Goal: Transaction & Acquisition: Purchase product/service

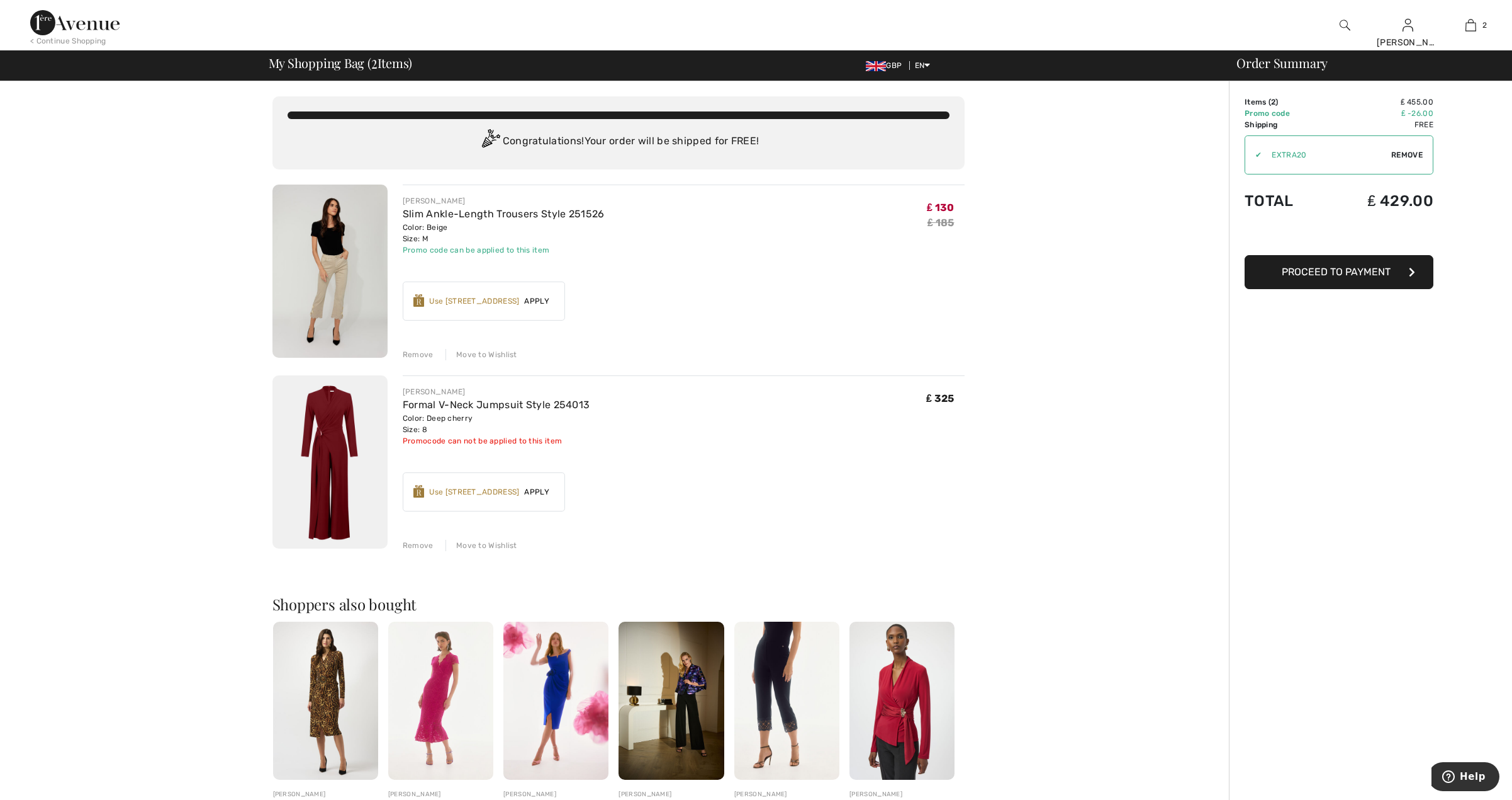
click at [330, 292] on img at bounding box center [330, 271] width 115 height 173
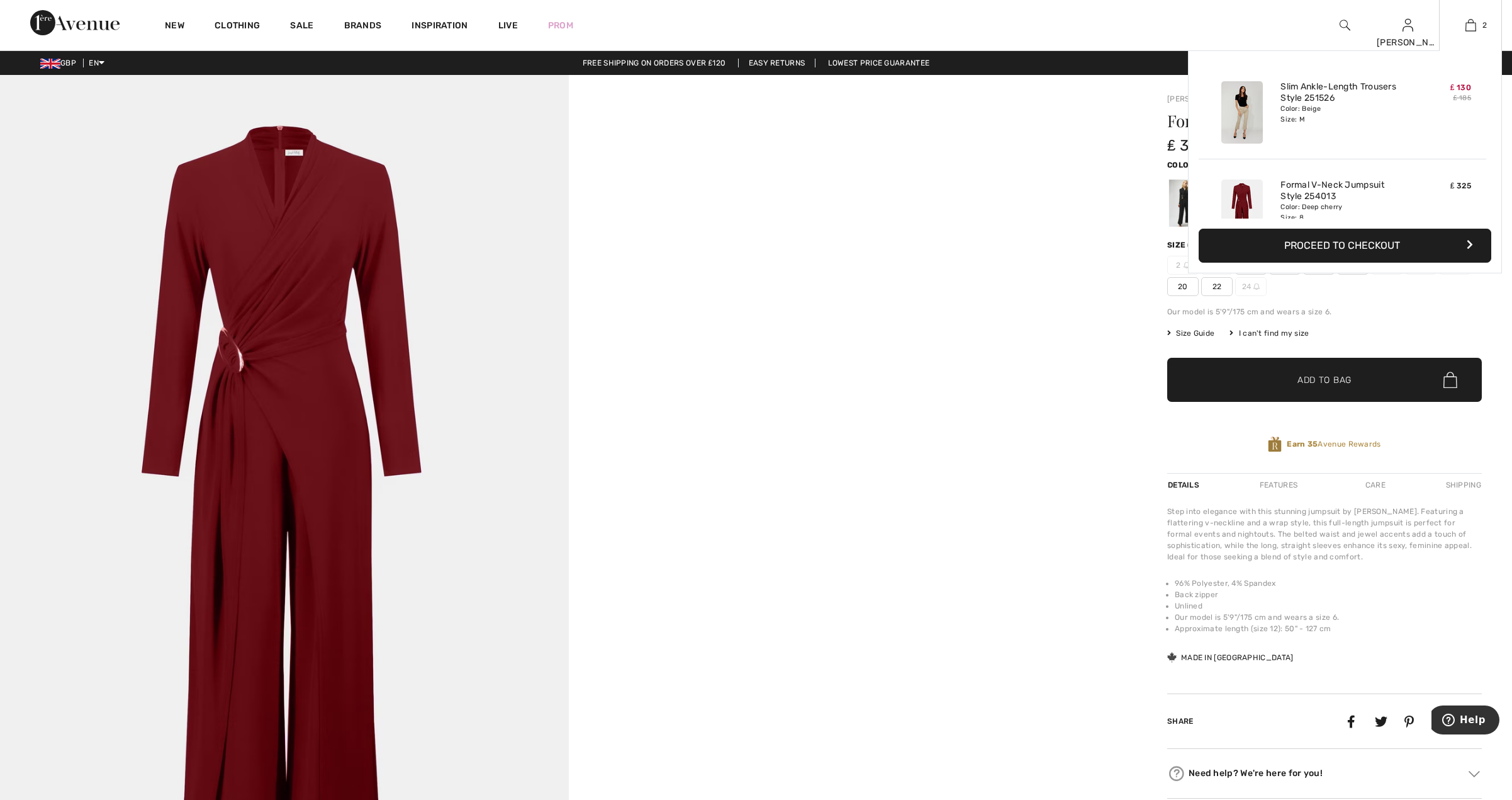
click at [1368, 241] on button "Proceed to Checkout" at bounding box center [1345, 245] width 293 height 34
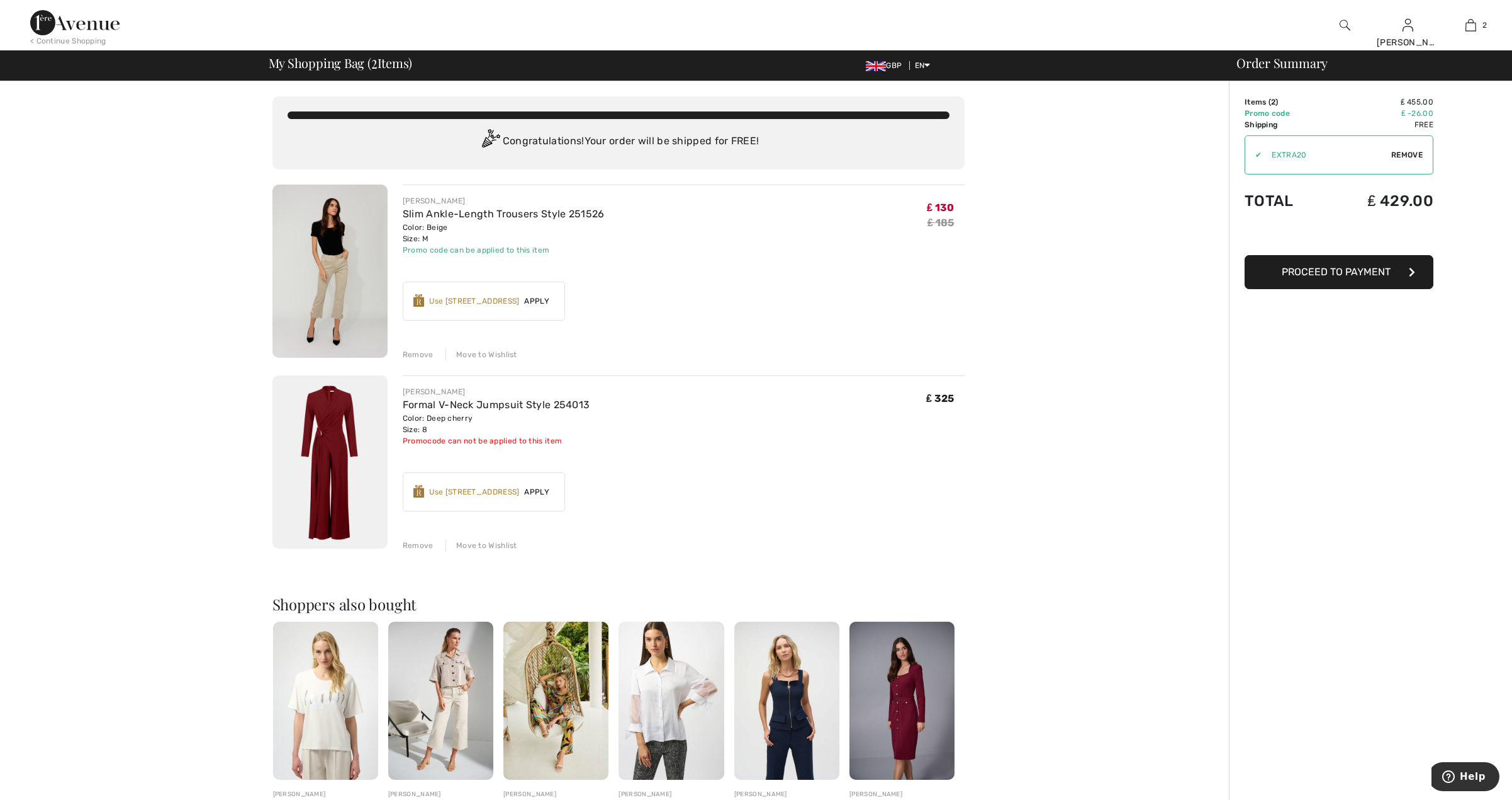
click at [1321, 272] on span "Proceed to Payment" at bounding box center [1336, 272] width 109 height 12
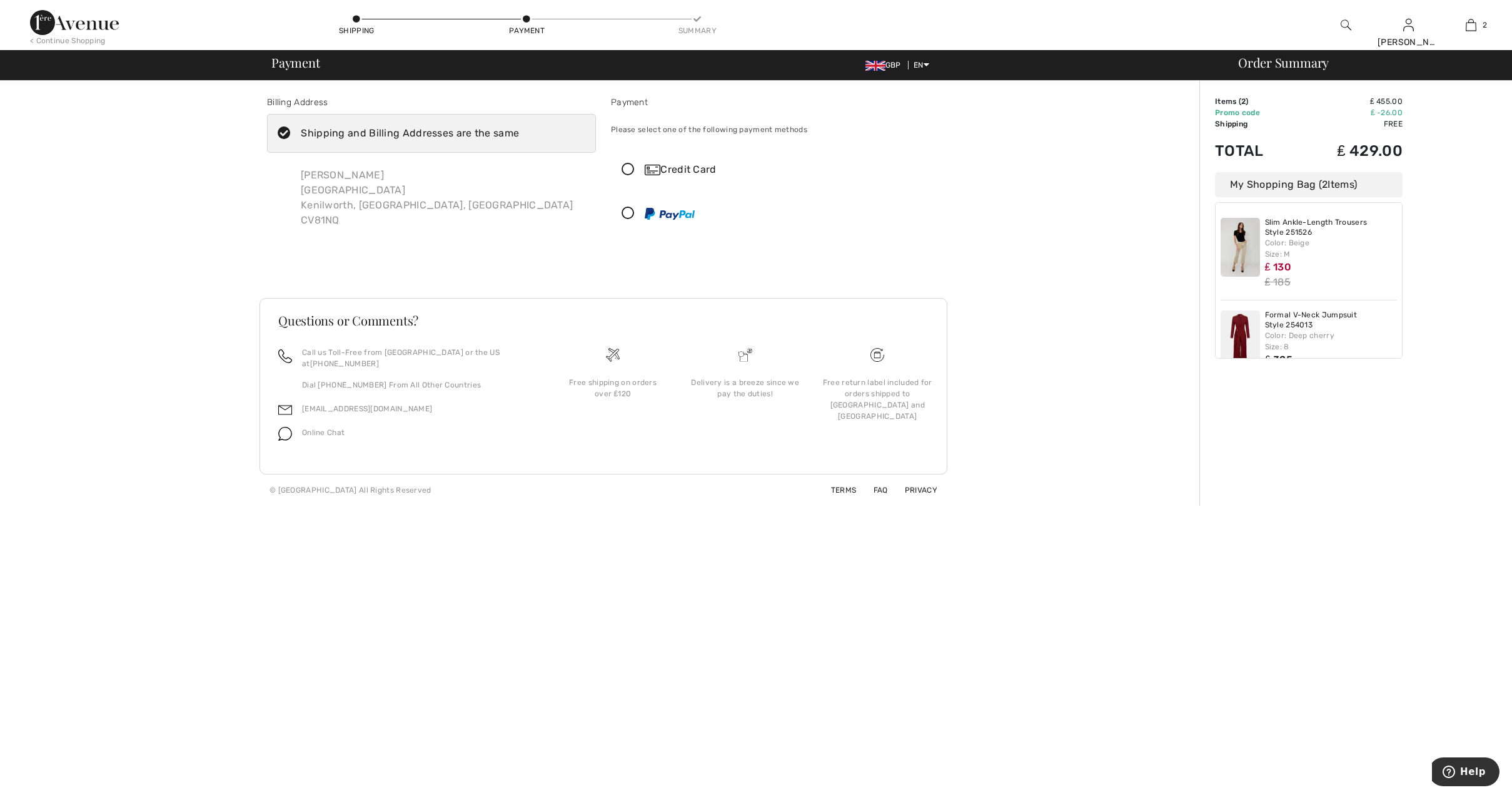
click at [624, 212] on icon at bounding box center [628, 213] width 33 height 13
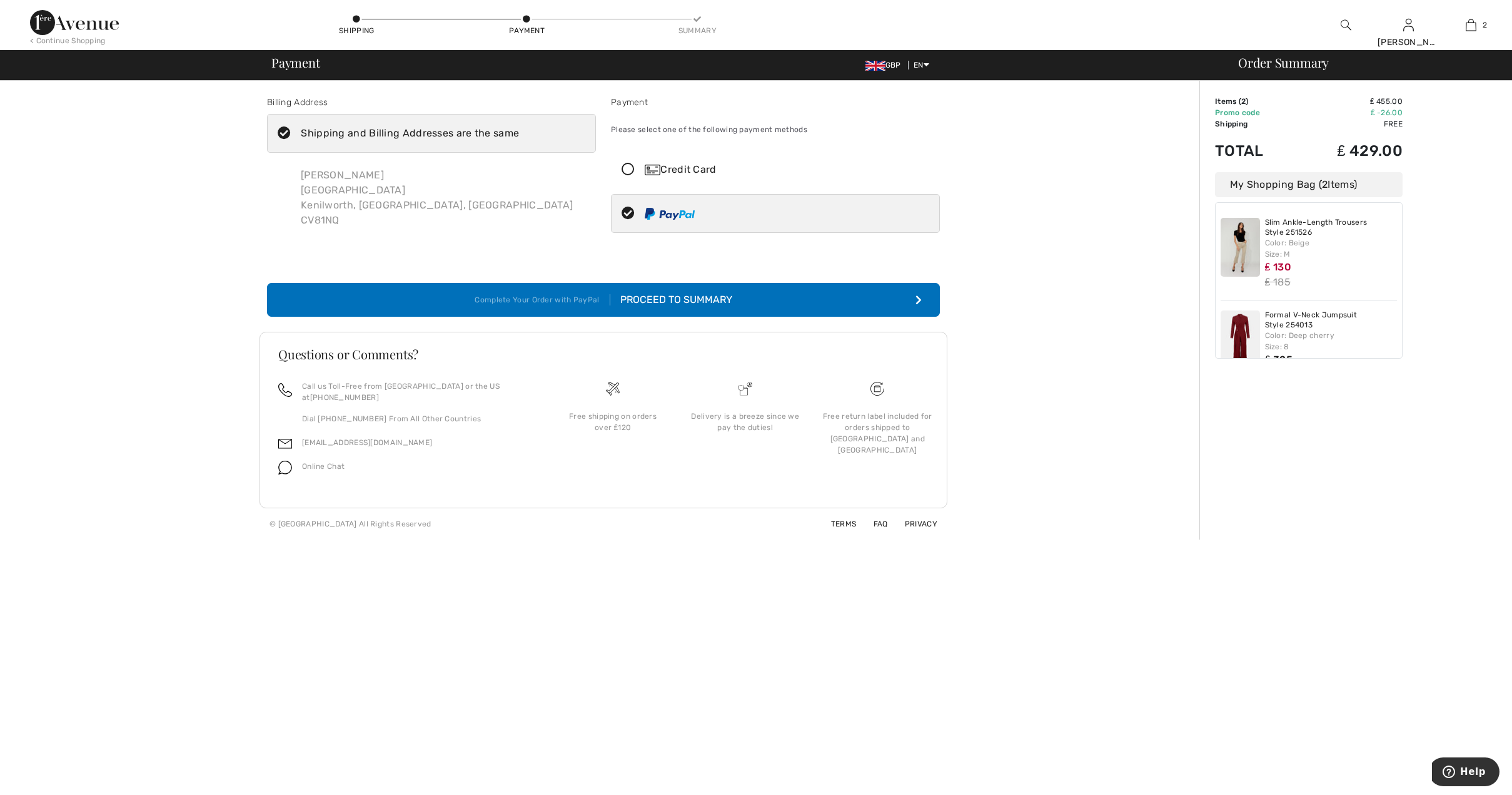
click at [895, 299] on button "Complete Your Order with PayPal Proceed to Summary" at bounding box center [603, 300] width 673 height 34
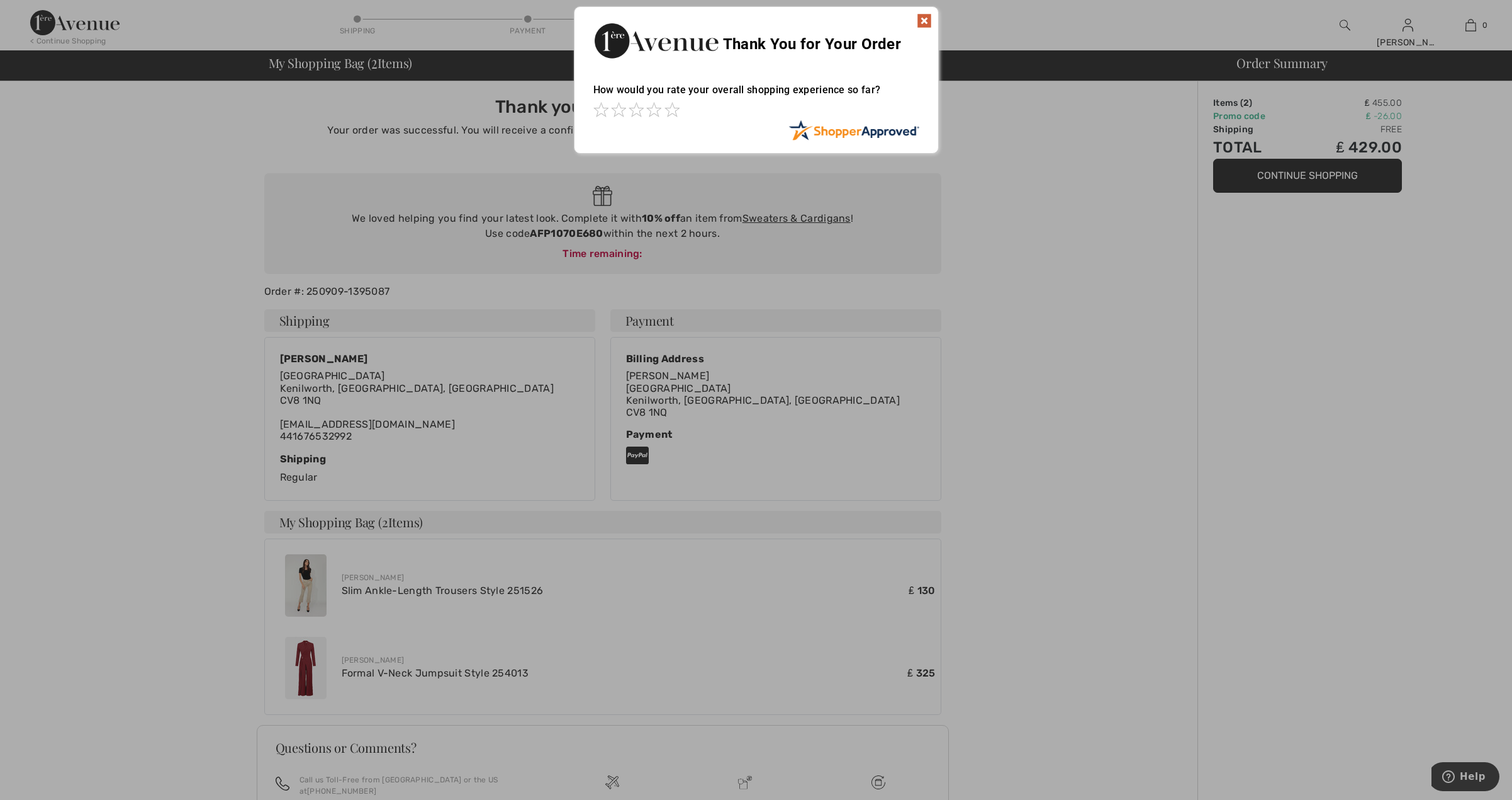
click at [926, 15] on img at bounding box center [924, 20] width 15 height 15
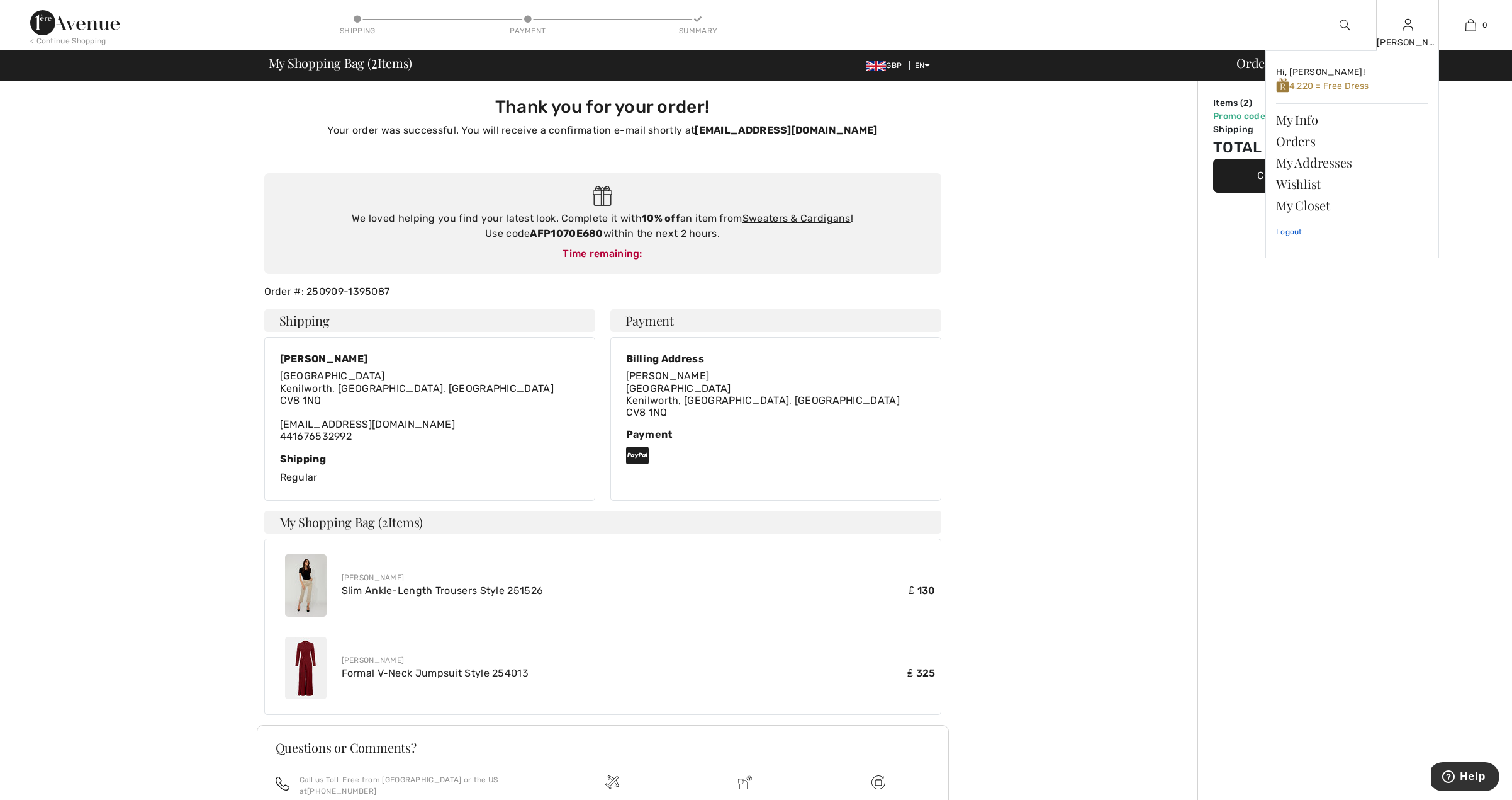
click at [1286, 233] on link "Logout" at bounding box center [1352, 232] width 152 height 31
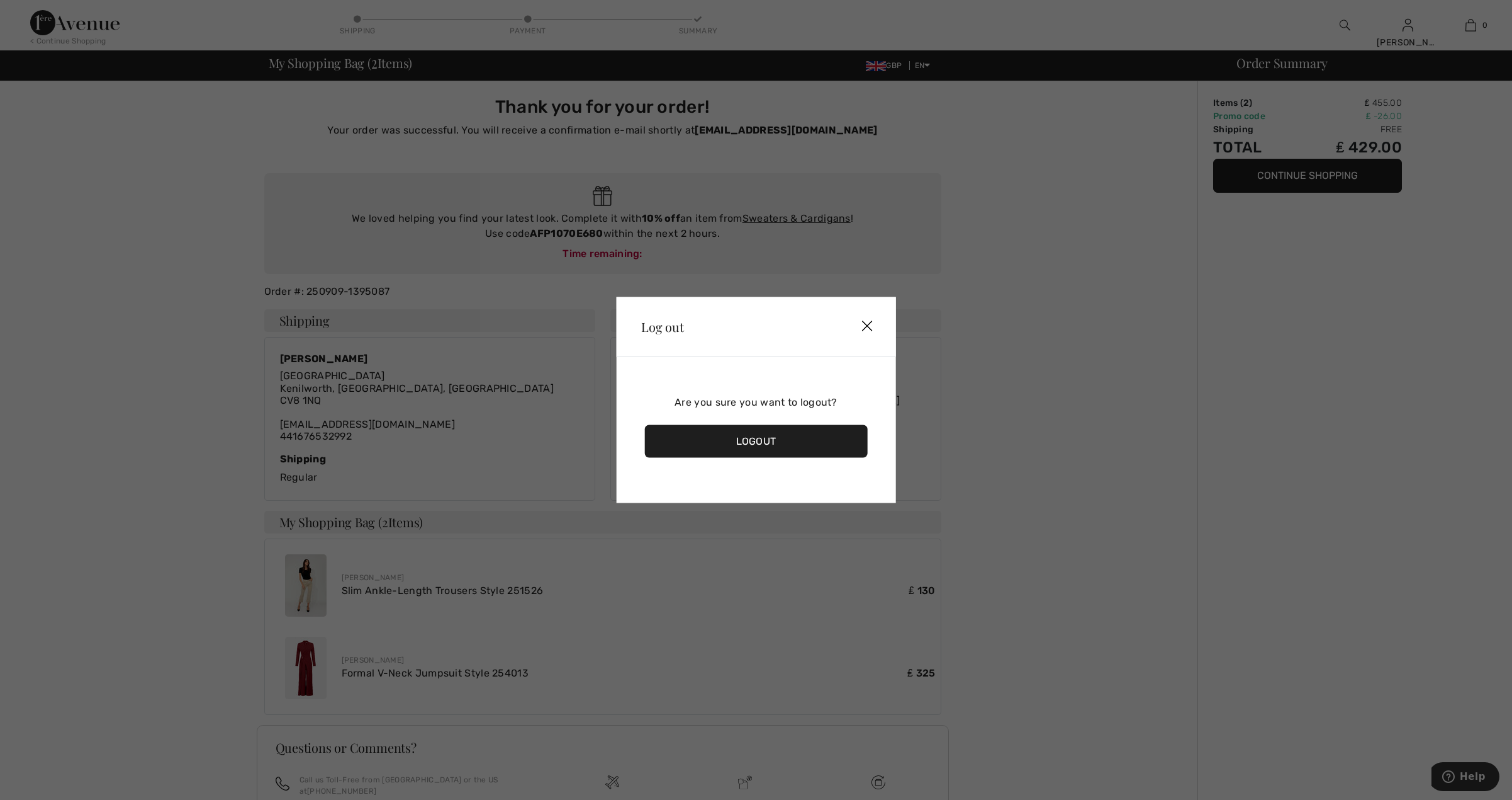
click at [753, 438] on div "Logout" at bounding box center [756, 441] width 224 height 32
